Goal: Information Seeking & Learning: Learn about a topic

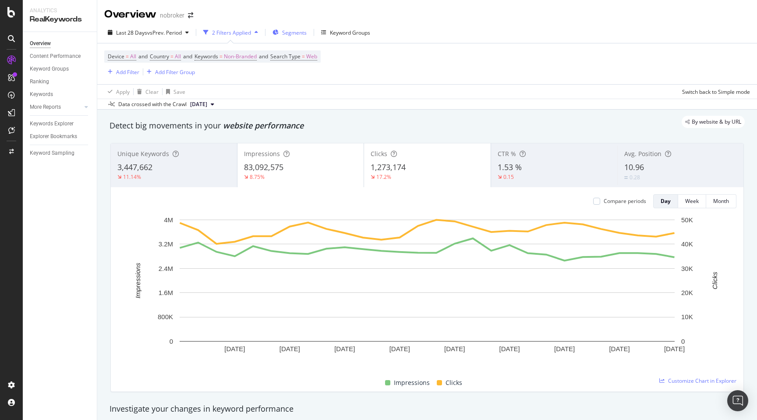
click at [293, 34] on span "Segments" at bounding box center [294, 32] width 25 height 7
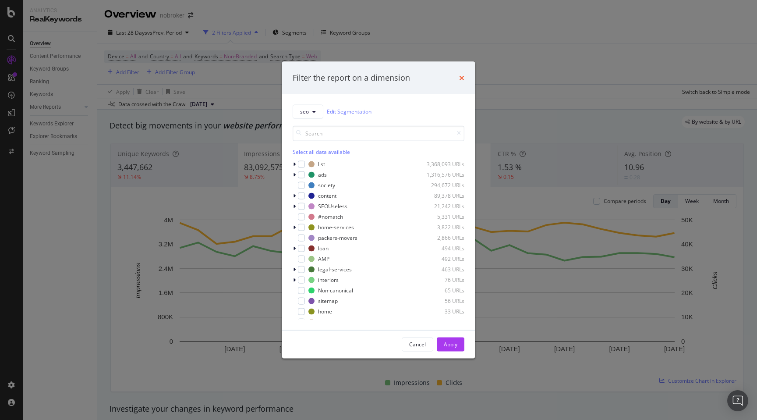
click at [461, 75] on icon "times" at bounding box center [461, 77] width 5 height 7
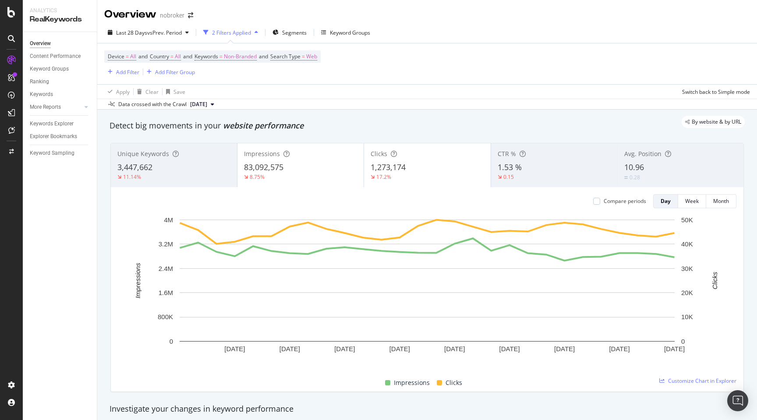
click at [399, 120] on div "By website & by URL" at bounding box center [423, 122] width 644 height 12
click at [382, 127] on div "By website & by URL" at bounding box center [423, 122] width 644 height 12
click at [439, 118] on div "By website & by URL" at bounding box center [423, 122] width 644 height 12
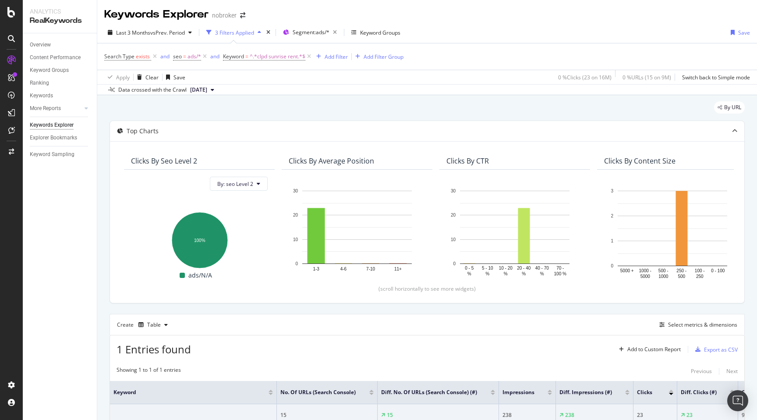
scroll to position [86, 0]
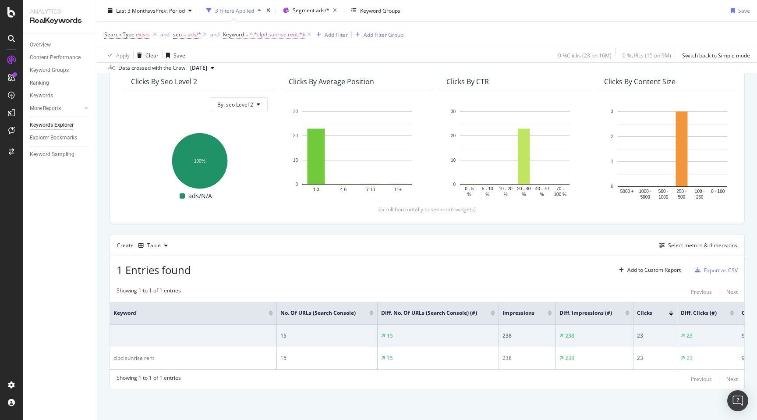
click at [268, 32] on span "^.*clpd sunrise rent.*$" at bounding box center [278, 34] width 56 height 12
click at [265, 74] on input "clpd sunrise rent" at bounding box center [271, 71] width 83 height 14
paste input "sobha dew flower"
type input "sobha dew flower rent"
click at [322, 92] on div "Apply" at bounding box center [320, 89] width 14 height 7
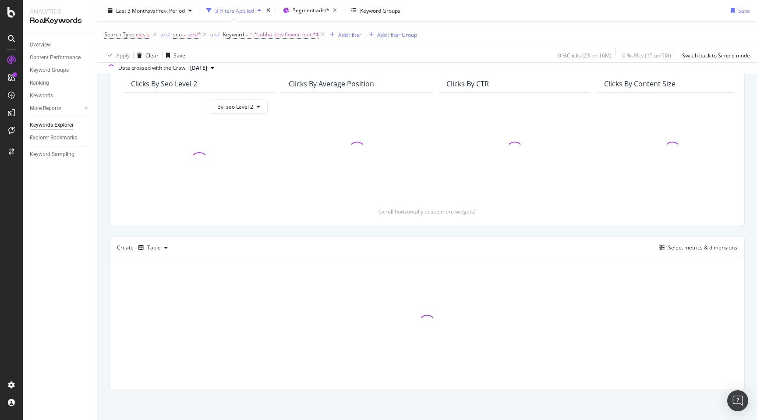
scroll to position [78, 0]
click at [101, 265] on div "By URL Top Charts Clicks By seo Level 2 By: seo Level 2 Clicks By Average Posit…" at bounding box center [426, 219] width 659 height 402
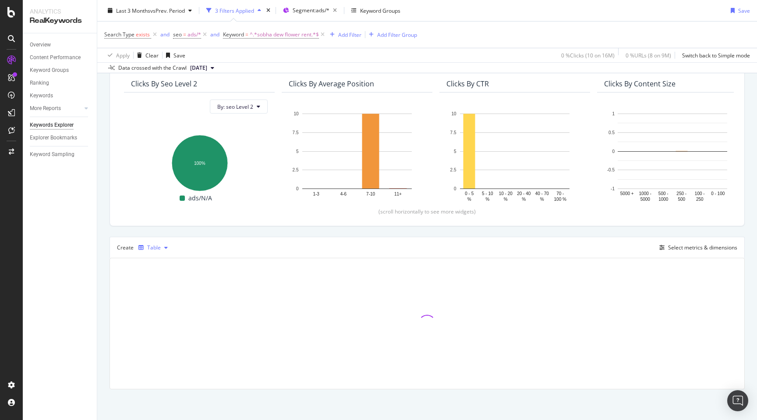
click at [158, 245] on div "Table" at bounding box center [154, 247] width 14 height 5
click at [163, 274] on div "Trend" at bounding box center [163, 276] width 14 height 7
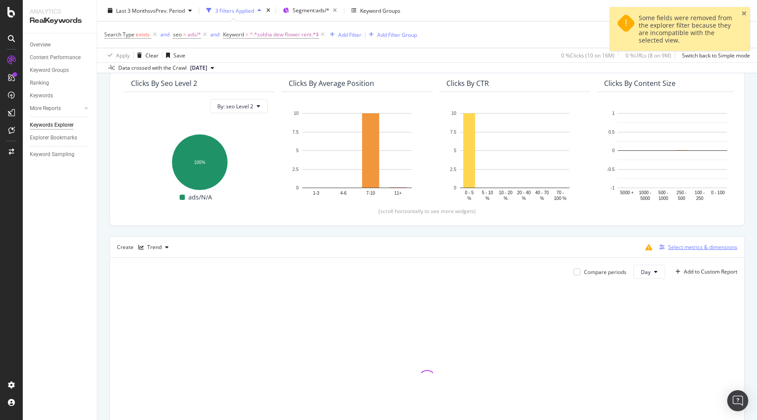
click at [679, 245] on div "Select metrics & dimensions" at bounding box center [702, 246] width 69 height 7
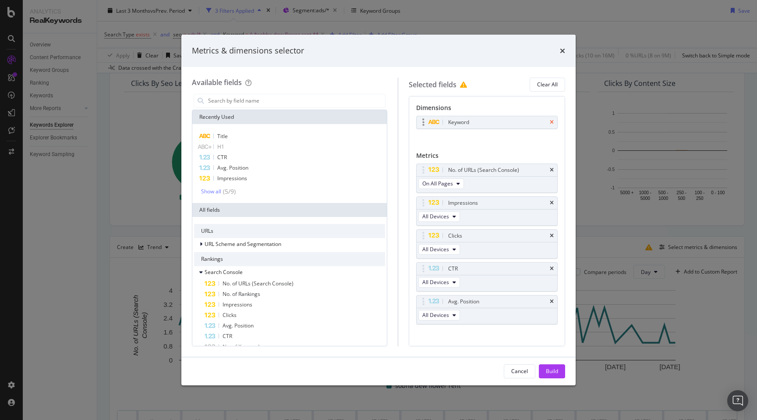
click at [551, 123] on icon "times" at bounding box center [552, 122] width 4 height 5
click at [550, 370] on div "Build" at bounding box center [552, 370] width 12 height 7
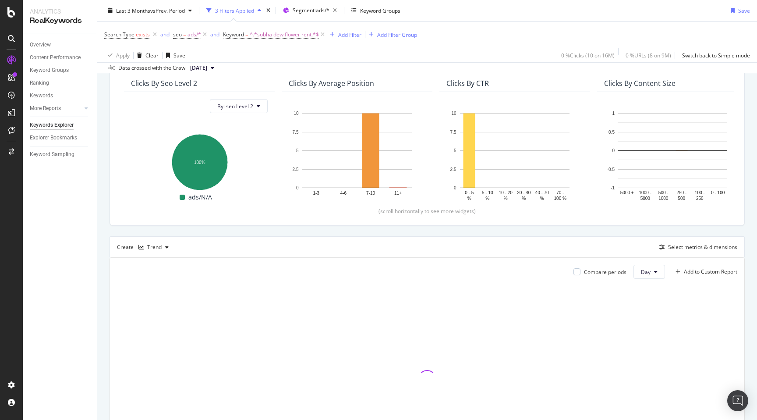
click at [102, 233] on div "By URL Top Charts Clicks By seo Level 2 By: seo Level 2 Hold CMD (⌘) while clic…" at bounding box center [426, 264] width 659 height 492
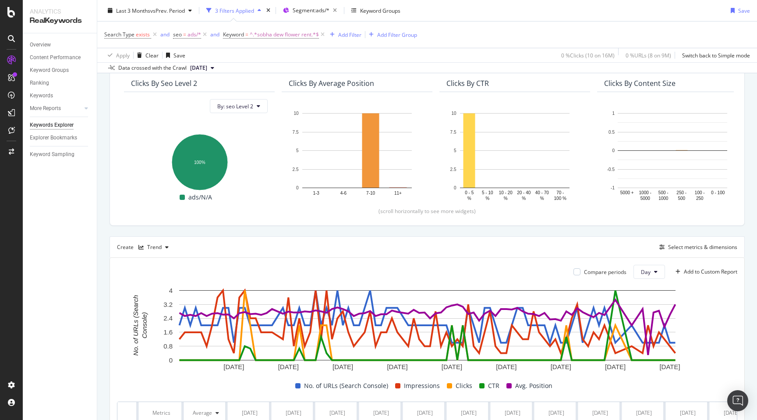
click at [101, 329] on div "By URL Top Charts Clicks By seo Level 2 By: seo Level 2 Hold CMD (⌘) while clic…" at bounding box center [426, 308] width 659 height 580
click at [683, 247] on div "Select metrics & dimensions" at bounding box center [702, 246] width 69 height 7
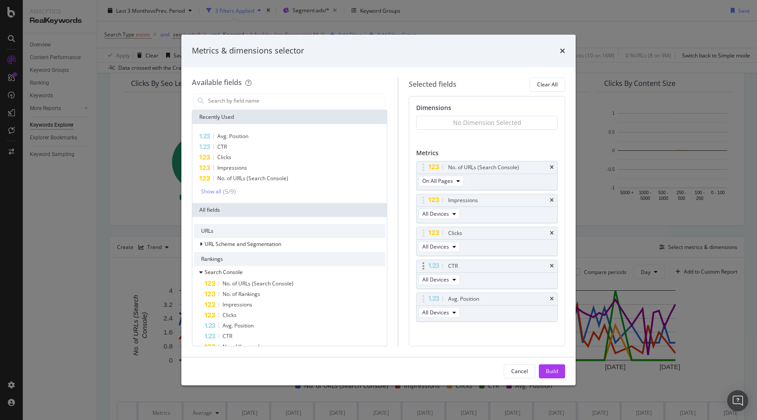
click at [554, 264] on div "CTR" at bounding box center [486, 266] width 141 height 12
click at [553, 199] on icon "times" at bounding box center [552, 199] width 4 height 5
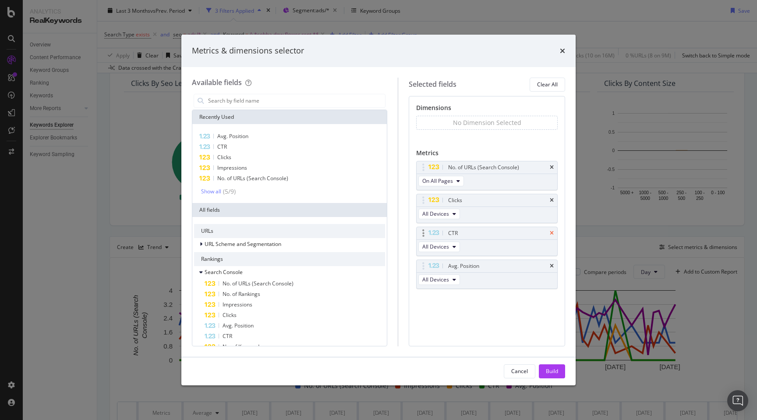
click at [552, 232] on icon "times" at bounding box center [552, 232] width 4 height 5
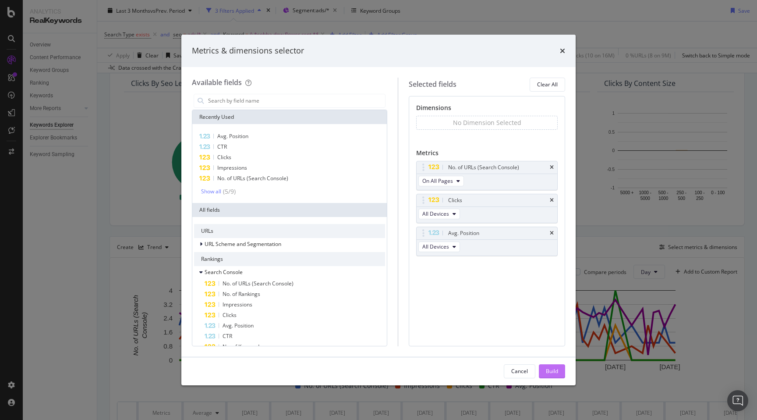
click at [553, 374] on div "Build" at bounding box center [552, 370] width 12 height 7
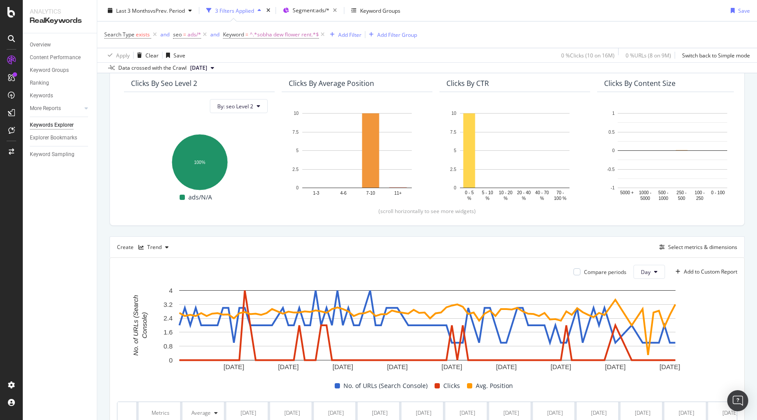
click at [102, 271] on div "By URL Top Charts Clicks By seo Level 2 By: seo Level 2 Hold CMD (⌘) while clic…" at bounding box center [426, 286] width 659 height 536
click at [264, 32] on span "^.*sobha dew flower rent.*$" at bounding box center [284, 34] width 69 height 12
click at [282, 68] on input "sobha dew flower rent" at bounding box center [271, 71] width 83 height 14
paste input "aparna zenon flats for sale"
type input "aparna zenon flats for sale"
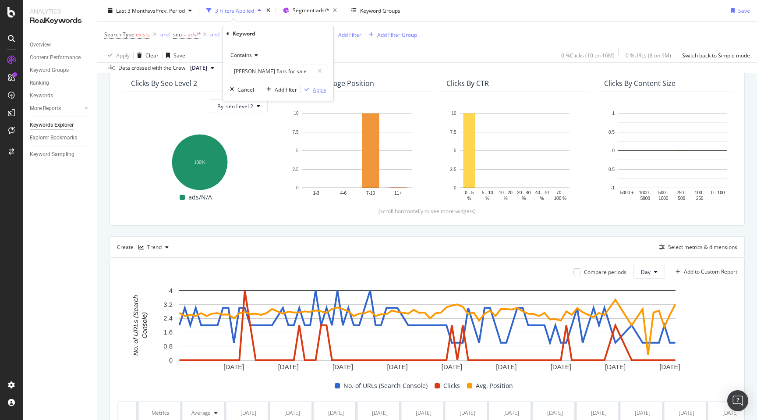
click at [314, 90] on div "Apply" at bounding box center [320, 89] width 14 height 7
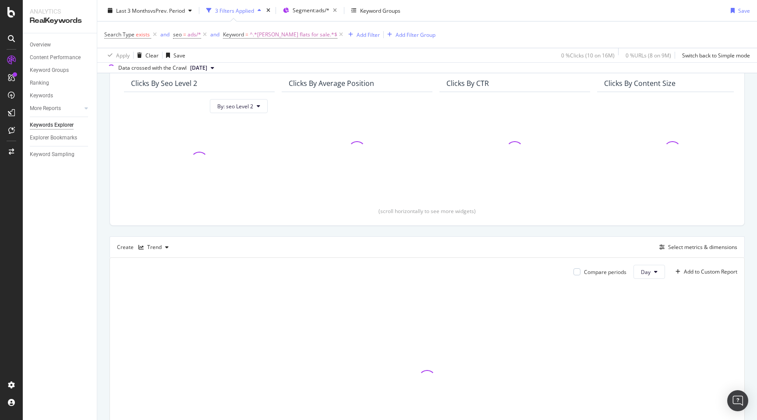
click at [102, 195] on div "By URL Top Charts Clicks By seo Level 2 By: seo Level 2 Clicks By Average Posit…" at bounding box center [426, 264] width 659 height 492
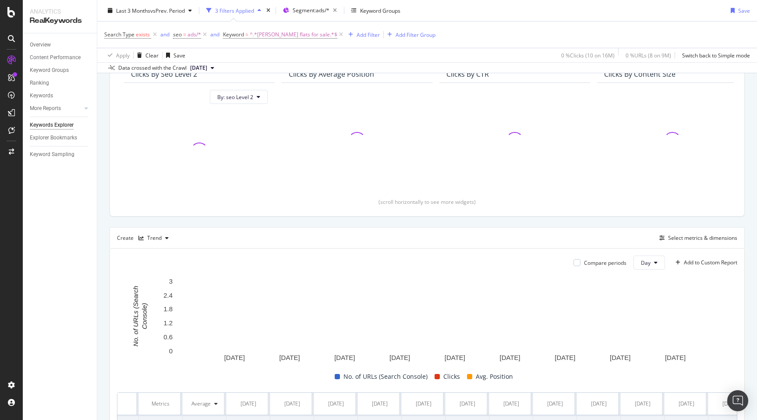
scroll to position [87, 0]
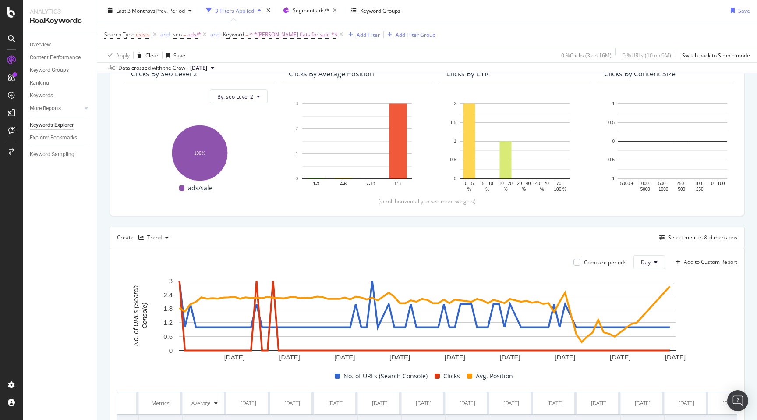
click at [103, 324] on div "By URL Top Charts Clicks By seo Level 2 By: seo Level 2 Hold CMD (⌘) while clic…" at bounding box center [426, 276] width 659 height 536
click at [100, 159] on div "By URL Top Charts Clicks By seo Level 2 By: seo Level 2 Hold CMD (⌘) while clic…" at bounding box center [426, 276] width 659 height 536
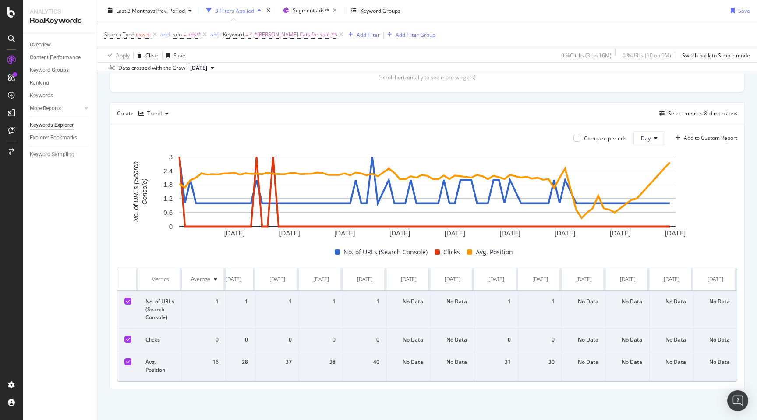
scroll to position [0, 3519]
click at [272, 38] on span "^.*aparna zenon flats for sale.*$" at bounding box center [294, 34] width 88 height 12
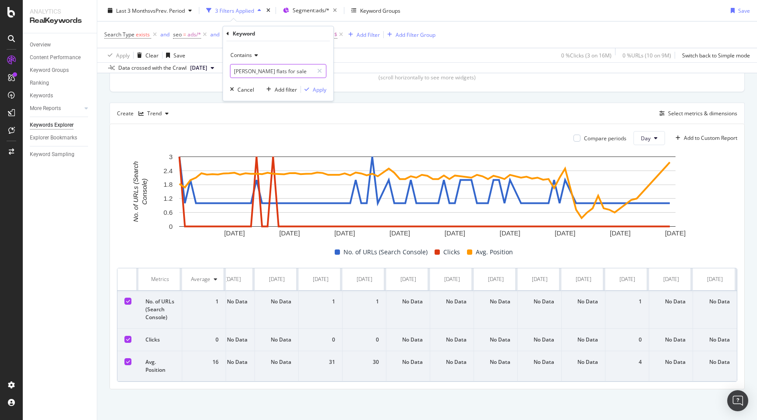
click at [276, 73] on input "aparna zenon flats for sale" at bounding box center [271, 71] width 83 height 14
paste input "provident capella rent"
type input "provident capella rent"
click at [320, 91] on div "Apply" at bounding box center [320, 89] width 14 height 7
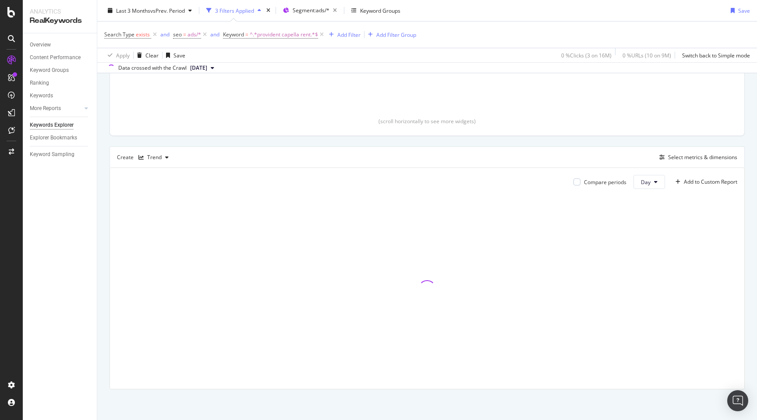
click at [104, 172] on div "By URL Top Charts Clicks By seo Level 2 By: seo Level 2 Clicks By Average Posit…" at bounding box center [426, 174] width 659 height 492
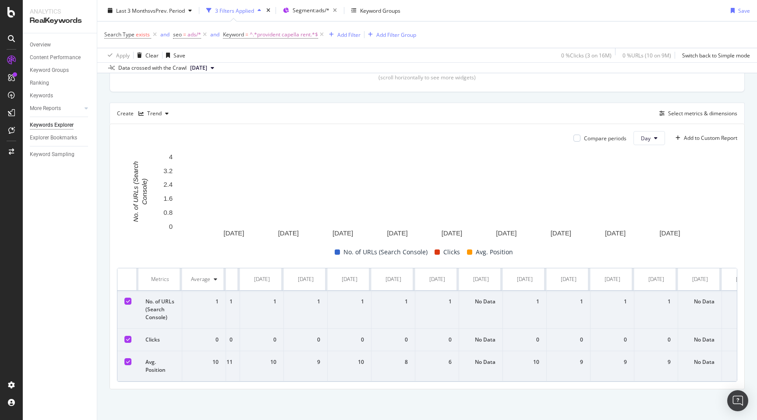
scroll to position [0, 3519]
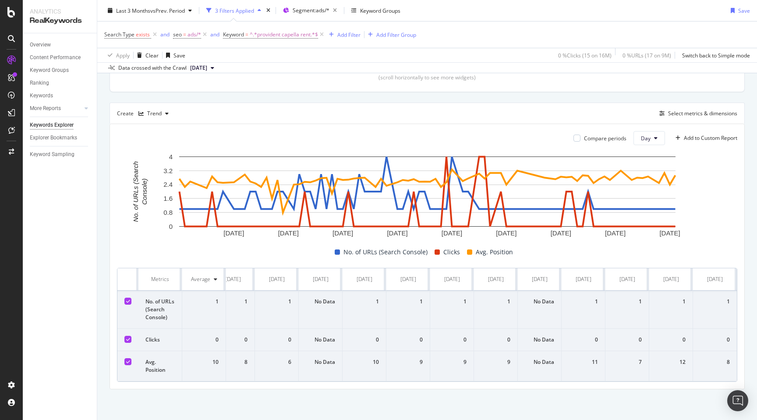
click at [324, 339] on div "No Data" at bounding box center [320, 339] width 29 height 8
copy div "No Data"
click at [343, 31] on div "Add Filter" at bounding box center [348, 34] width 23 height 7
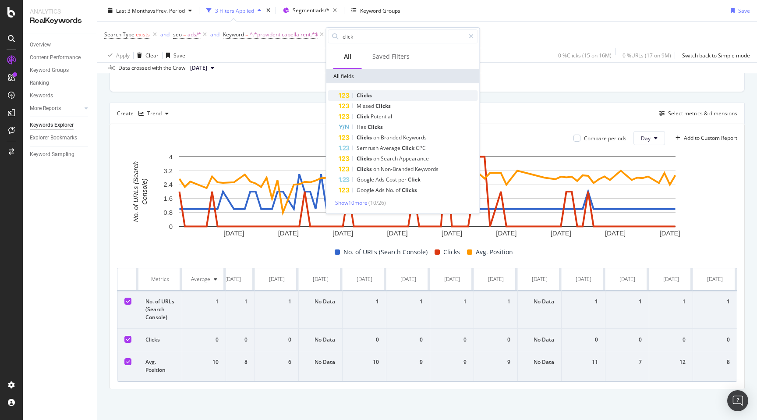
type input "click"
click at [361, 93] on span "Clicks" at bounding box center [363, 95] width 15 height 7
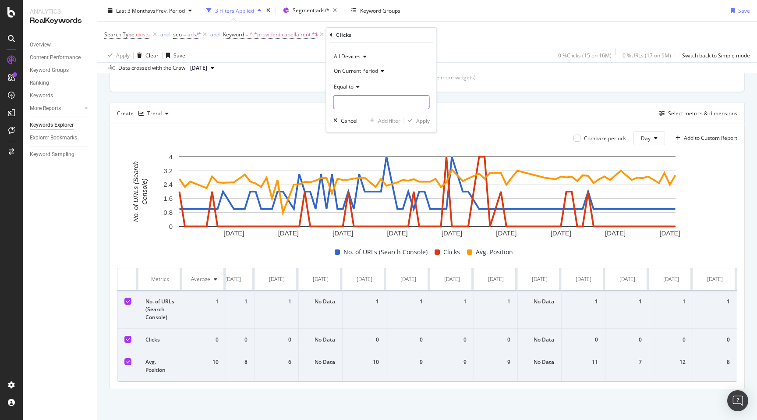
click at [349, 105] on input "number" at bounding box center [381, 102] width 96 height 14
type input "0"
click at [418, 121] on div "Apply" at bounding box center [423, 120] width 14 height 7
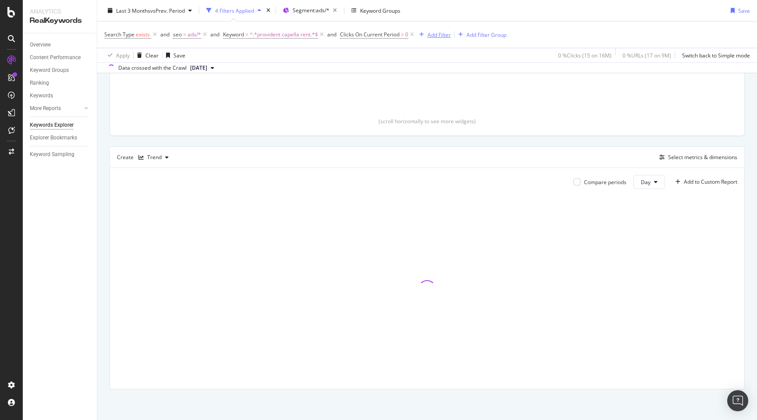
click at [433, 34] on div "Add Filter" at bounding box center [438, 34] width 23 height 7
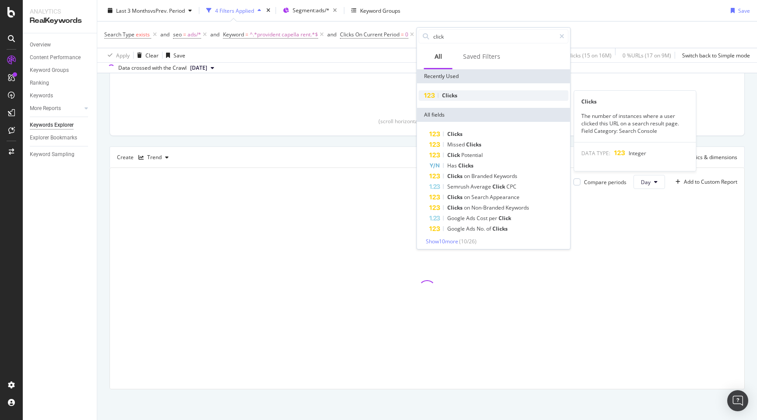
click at [458, 95] on div "Clicks" at bounding box center [494, 95] width 150 height 11
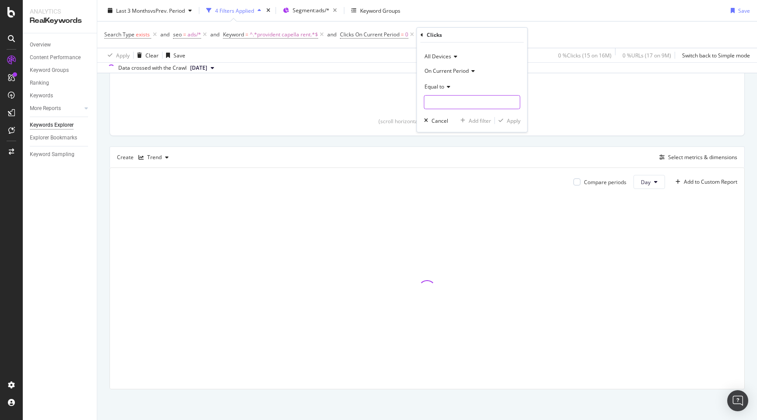
click at [442, 99] on input "number" at bounding box center [472, 102] width 96 height 14
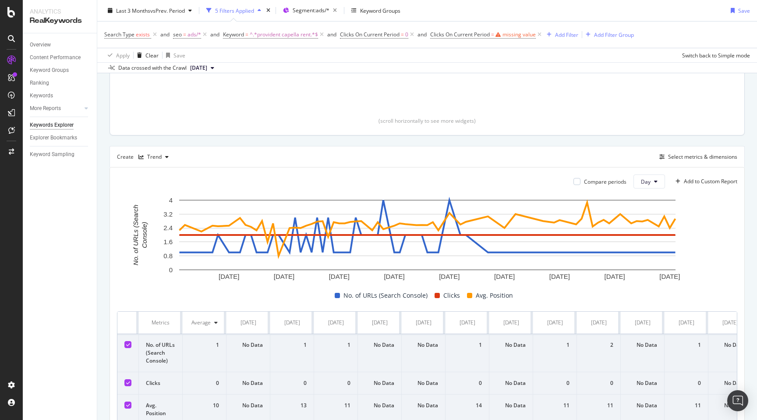
click at [390, 75] on div at bounding box center [357, 59] width 137 height 101
click at [539, 35] on icon at bounding box center [539, 34] width 7 height 9
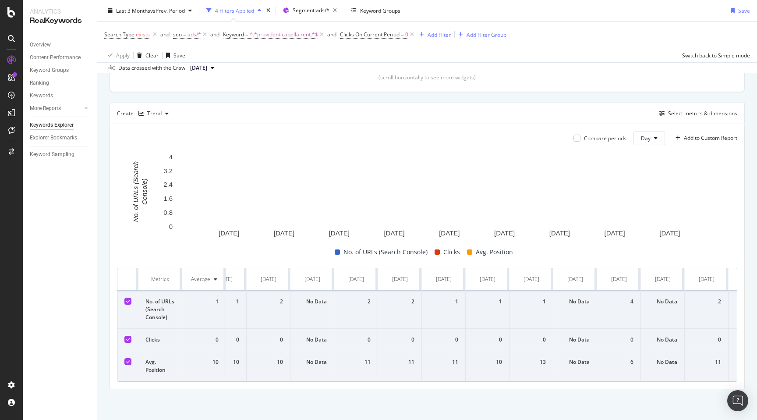
scroll to position [0, 1809]
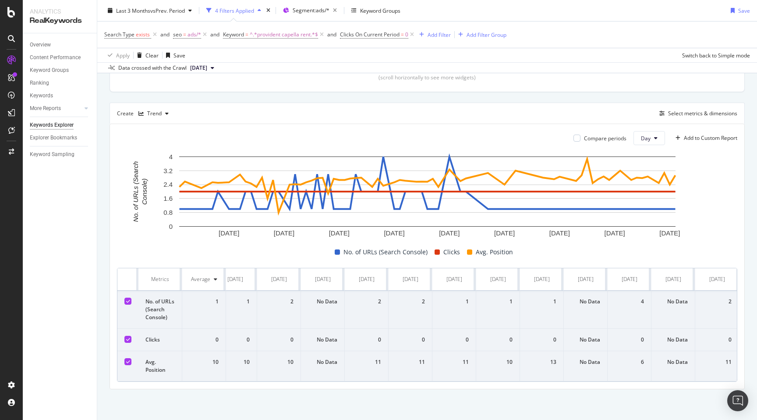
click at [340, 95] on div "Top Charts Clicks By seo Level 2 By: seo Level 2 Hold CMD (⌘) while clicking to…" at bounding box center [426, 148] width 635 height 479
click at [103, 271] on div "By URL Top Charts Clicks By seo Level 2 By: seo Level 2 Hold CMD (⌘) while clic…" at bounding box center [426, 152] width 659 height 536
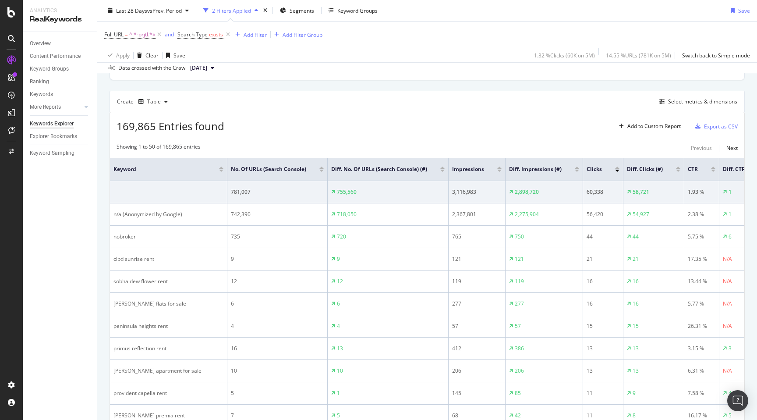
scroll to position [224, 0]
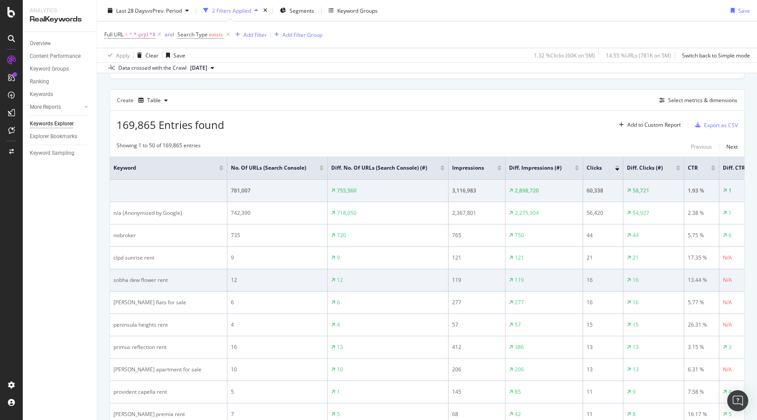
click at [119, 284] on td "sobha dew flower rent" at bounding box center [168, 280] width 117 height 22
copy div "sobha dew flower rent"
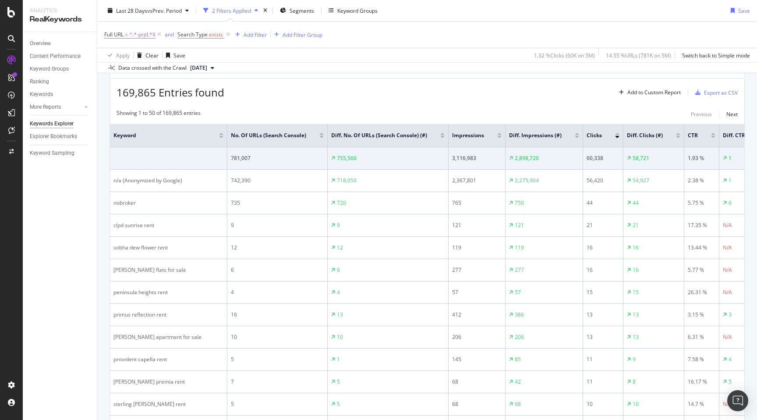
scroll to position [260, 0]
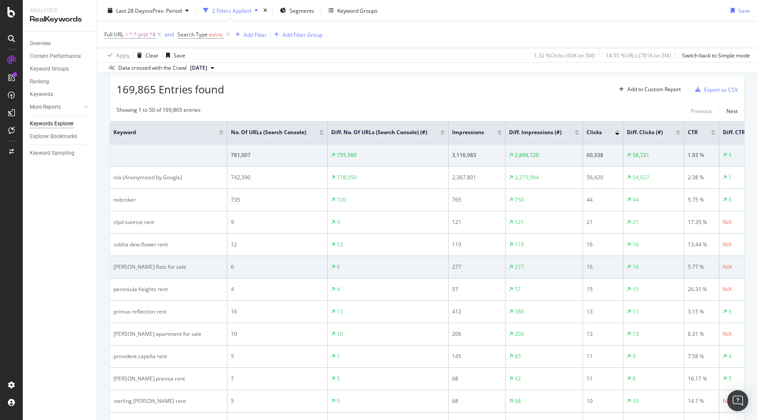
click at [118, 267] on div "aparna zenon flats for sale" at bounding box center [168, 267] width 110 height 8
copy div "aparna zenon flats for sale"
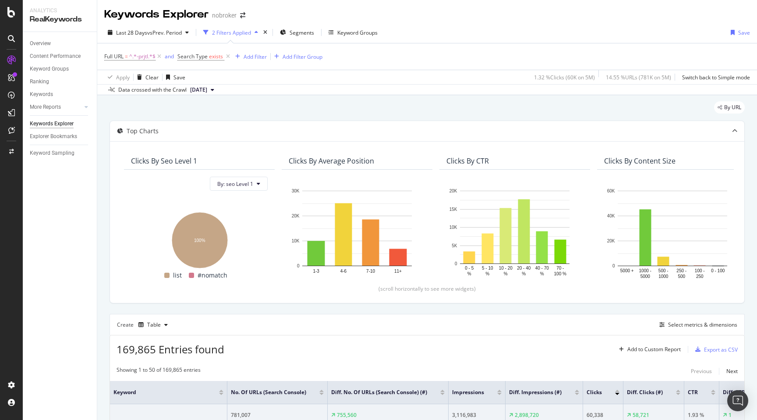
click at [348, 108] on div "By URL" at bounding box center [426, 110] width 635 height 19
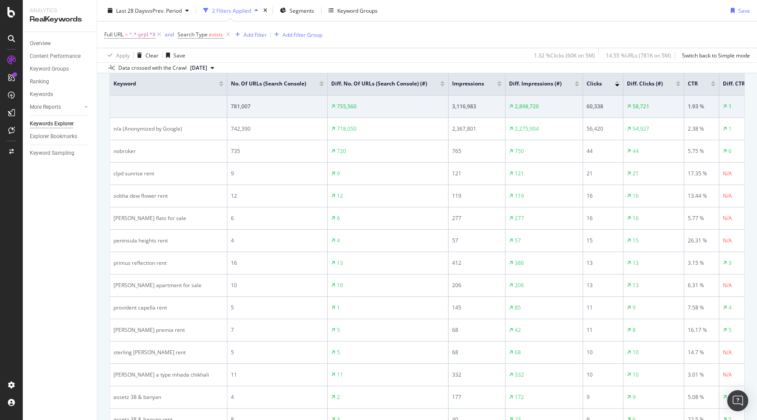
scroll to position [331, 0]
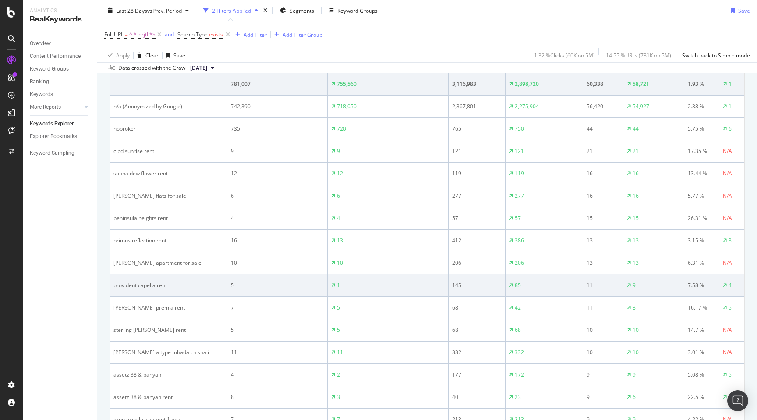
click at [123, 285] on div "provident capella rent" at bounding box center [168, 285] width 110 height 8
copy div "provident capella rent"
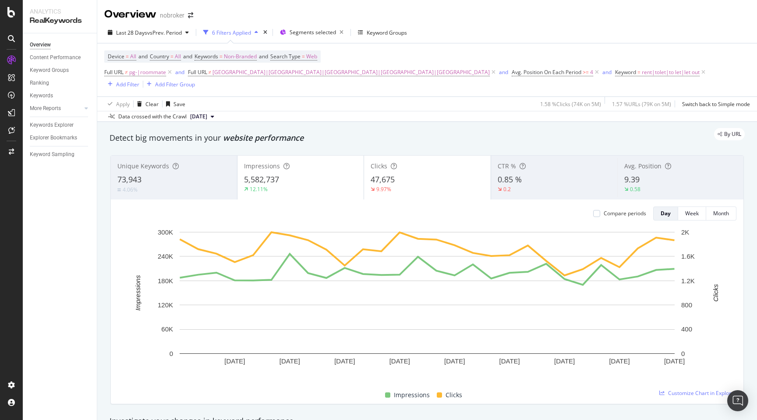
click at [324, 128] on div "By URL" at bounding box center [423, 134] width 644 height 12
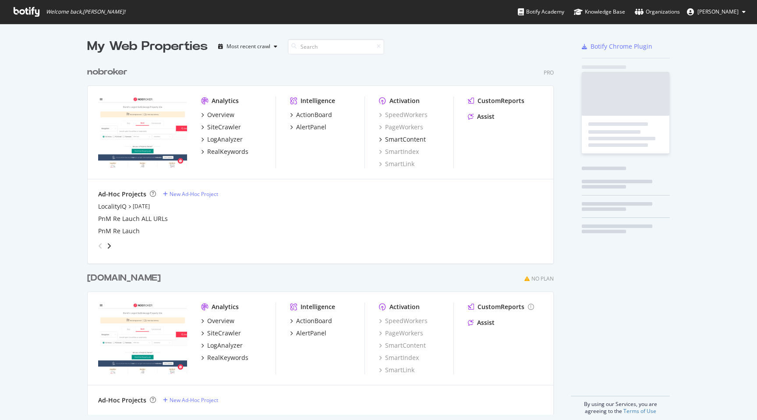
scroll to position [420, 757]
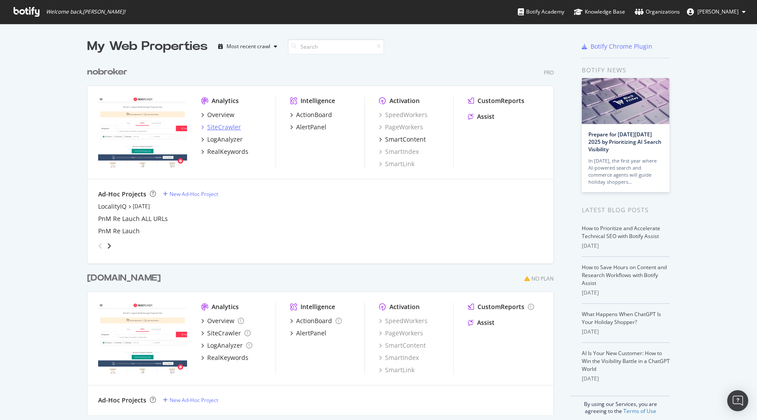
click at [227, 124] on div "SiteCrawler" at bounding box center [224, 127] width 34 height 9
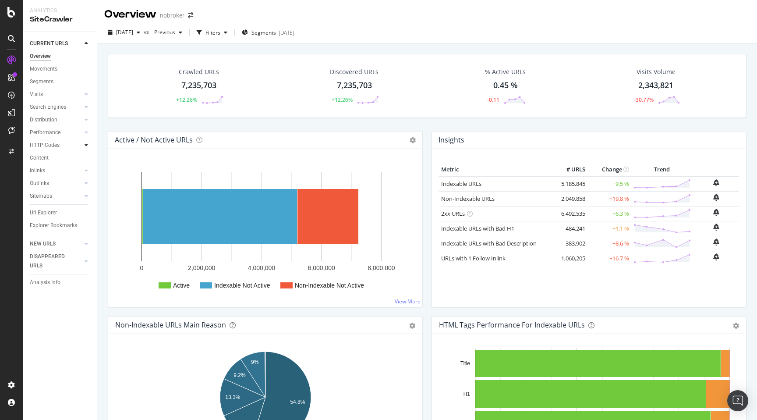
click at [87, 144] on icon at bounding box center [87, 144] width 4 height 5
click at [53, 157] on div "Top Charts" at bounding box center [47, 157] width 26 height 9
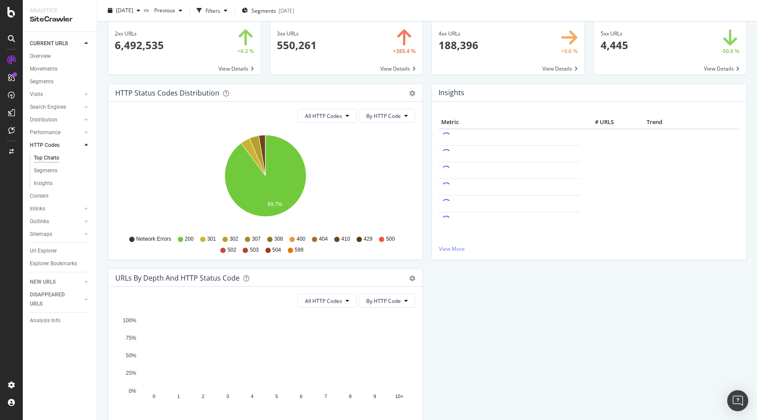
scroll to position [33, 0]
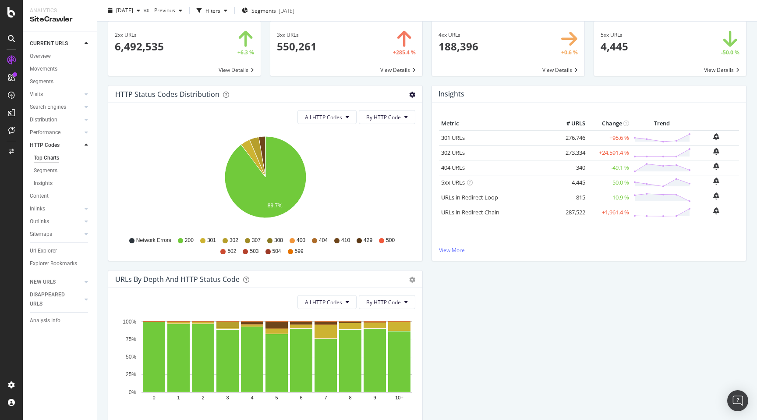
click at [414, 92] on icon "gear" at bounding box center [412, 95] width 6 height 6
click at [378, 127] on span "Table" at bounding box center [382, 128] width 80 height 12
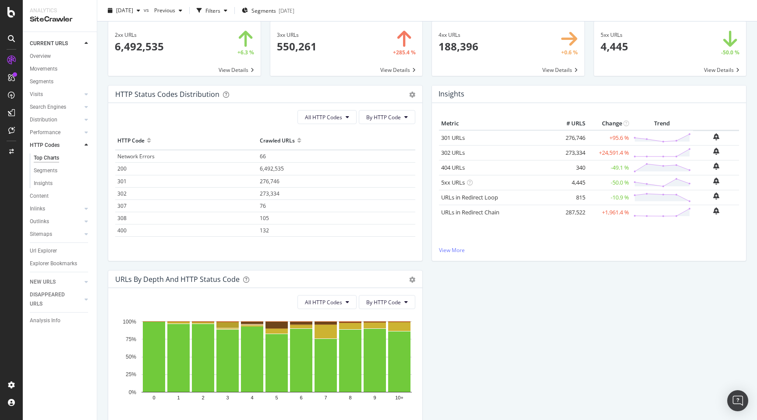
click at [119, 183] on span "301" at bounding box center [121, 180] width 9 height 7
click at [120, 194] on span "302" at bounding box center [121, 193] width 9 height 7
